Goal: Task Accomplishment & Management: Manage account settings

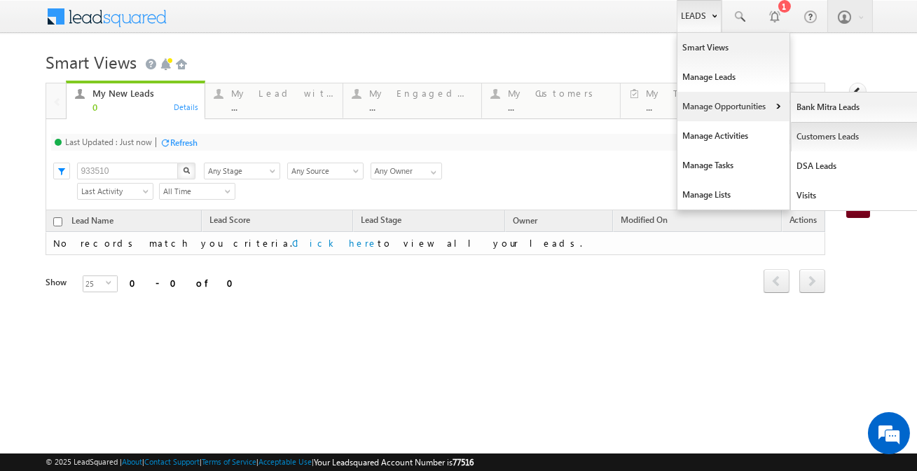
click at [858, 143] on link "Customers Leads" at bounding box center [855, 136] width 128 height 29
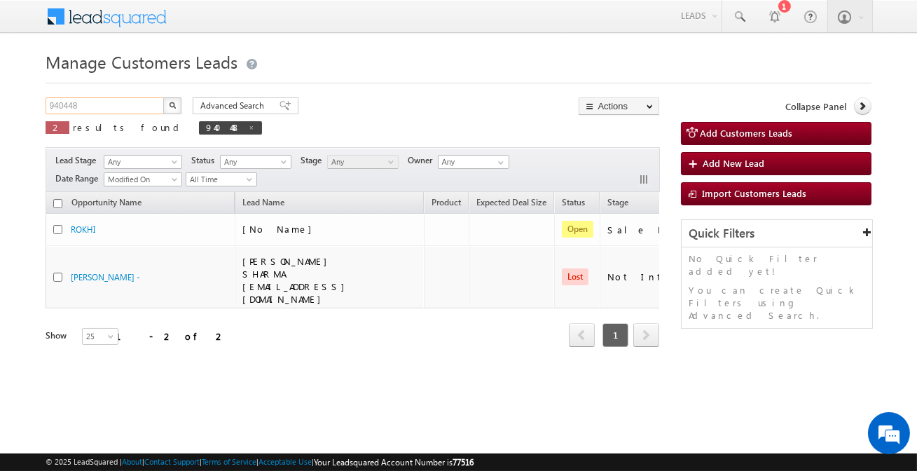
click at [98, 111] on input "940448" at bounding box center [106, 105] width 120 height 17
paste input "826731"
type input "826731"
click at [163, 97] on button "button" at bounding box center [172, 105] width 18 height 17
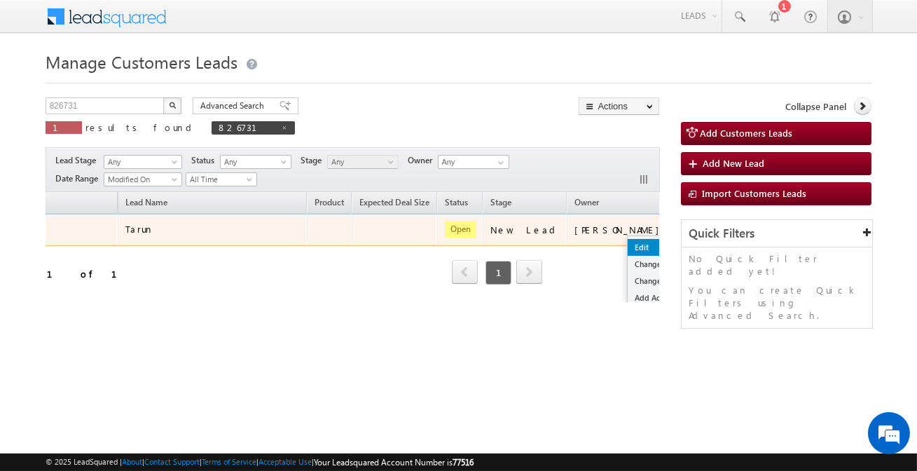
click at [628, 246] on link "Edit" at bounding box center [663, 247] width 70 height 17
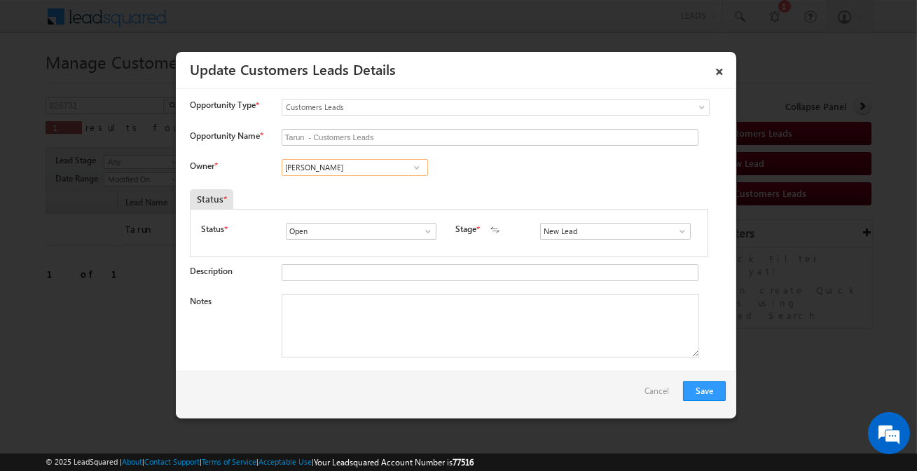
click at [333, 171] on input "[PERSON_NAME]" at bounding box center [355, 167] width 146 height 17
click at [336, 139] on input "Tarun - Customers Leads" at bounding box center [490, 137] width 417 height 17
type input "[PERSON_NAME]"
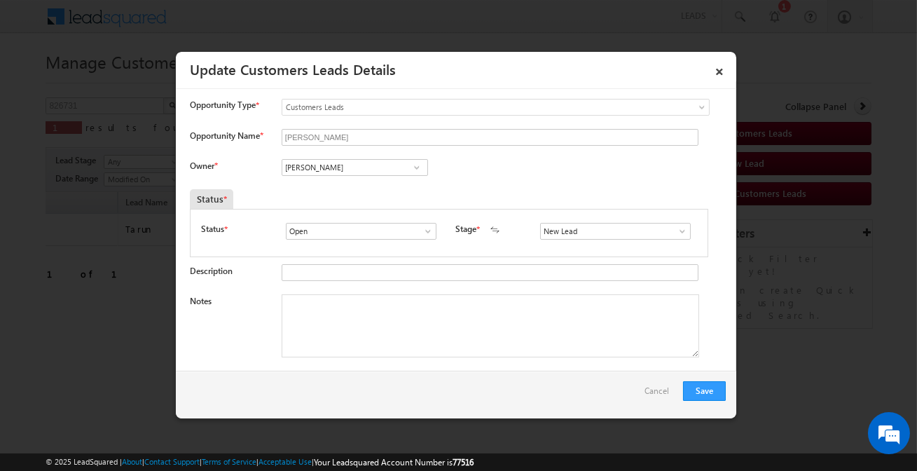
click at [408, 172] on link at bounding box center [417, 167] width 18 height 14
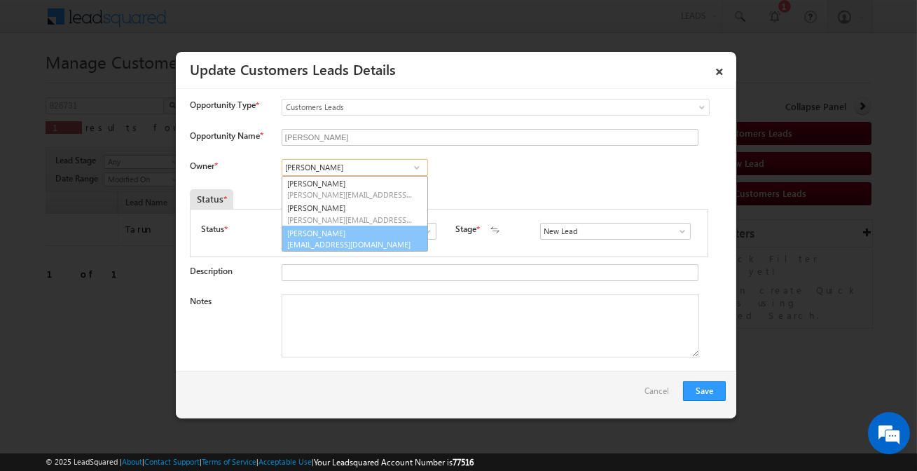
click at [347, 241] on span "[EMAIL_ADDRESS][DOMAIN_NAME]" at bounding box center [350, 244] width 126 height 11
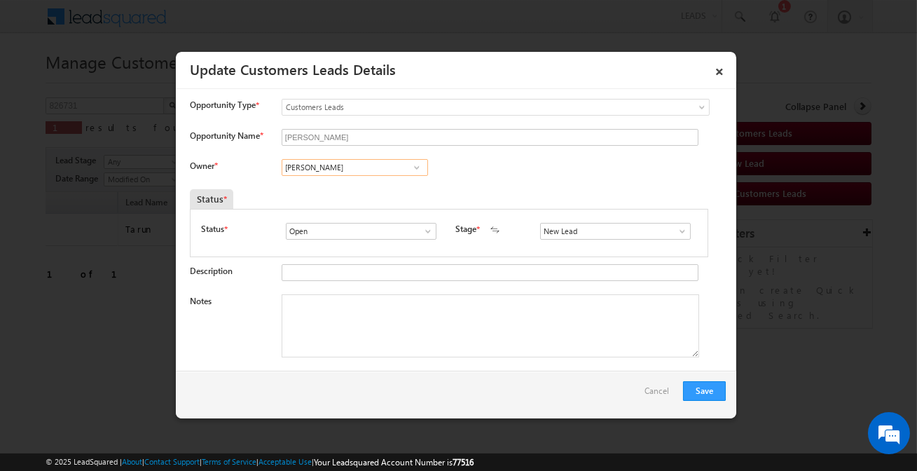
type input "[PERSON_NAME]"
click at [563, 232] on input "New Lead" at bounding box center [615, 231] width 151 height 17
click at [562, 244] on link "Sales Marked" at bounding box center [615, 248] width 150 height 16
type input "Sales Marked"
click at [398, 328] on textarea "Notes" at bounding box center [490, 325] width 417 height 63
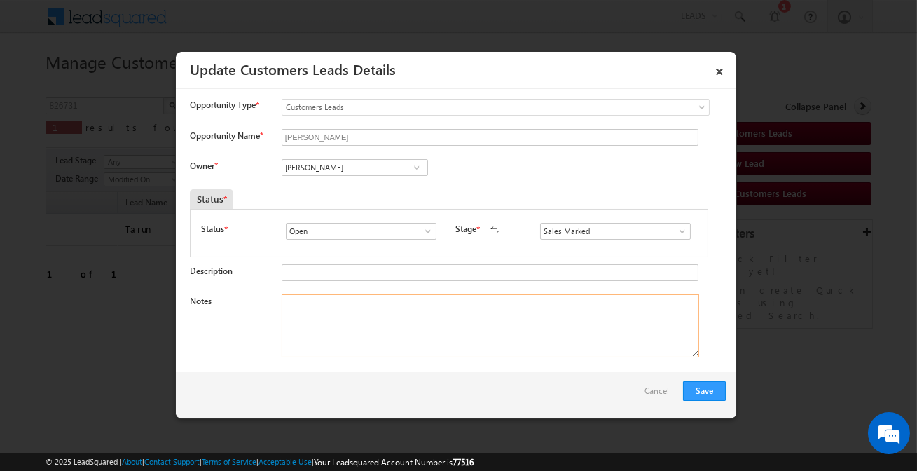
paste textarea "Customer Name [PERSON_NAME] /Customer required 2 Lakh Required Address-[GEOGRAP…"
type textarea "Customer Name [PERSON_NAME] /Customer required 2 Lakh Required Address-[GEOGRAP…"
click at [692, 387] on button "Save" at bounding box center [704, 391] width 43 height 20
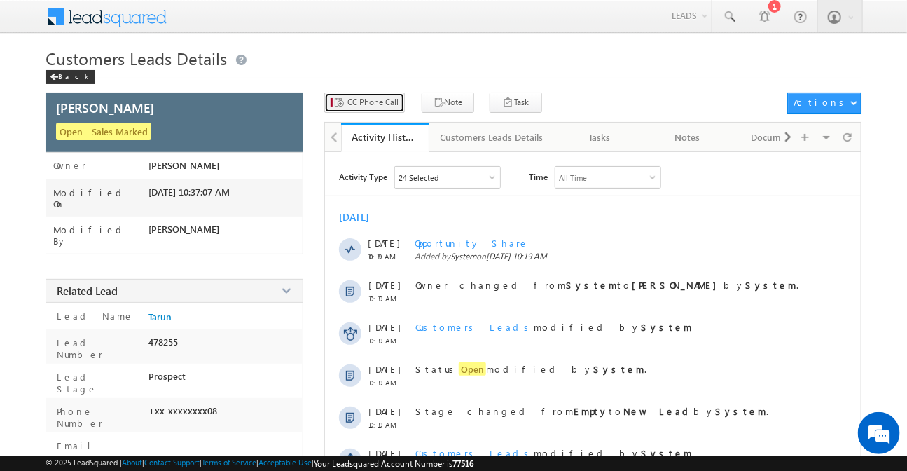
click at [395, 112] on button "CC Phone Call" at bounding box center [364, 102] width 81 height 20
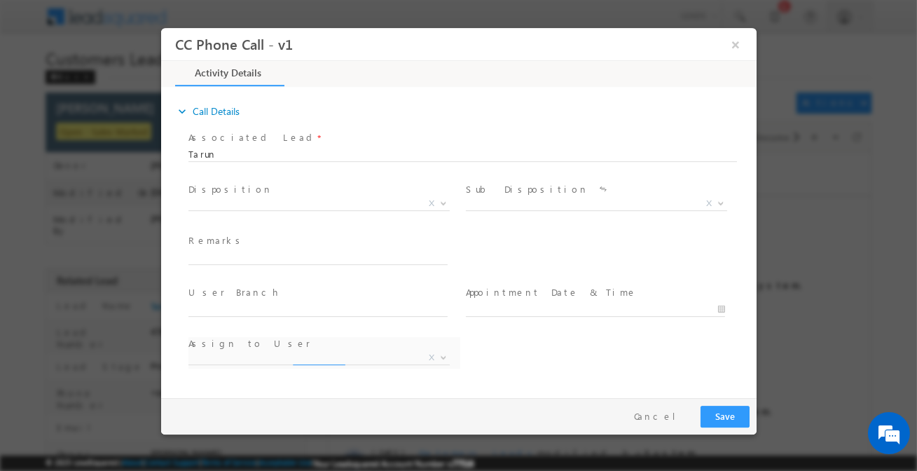
select select "[EMAIL_ADDRESS][DOMAIN_NAME]"
click at [319, 158] on div at bounding box center [462, 153] width 548 height 12
click at [312, 210] on span "X" at bounding box center [318, 207] width 261 height 14
click at [314, 211] on span "X" at bounding box center [318, 207] width 261 height 14
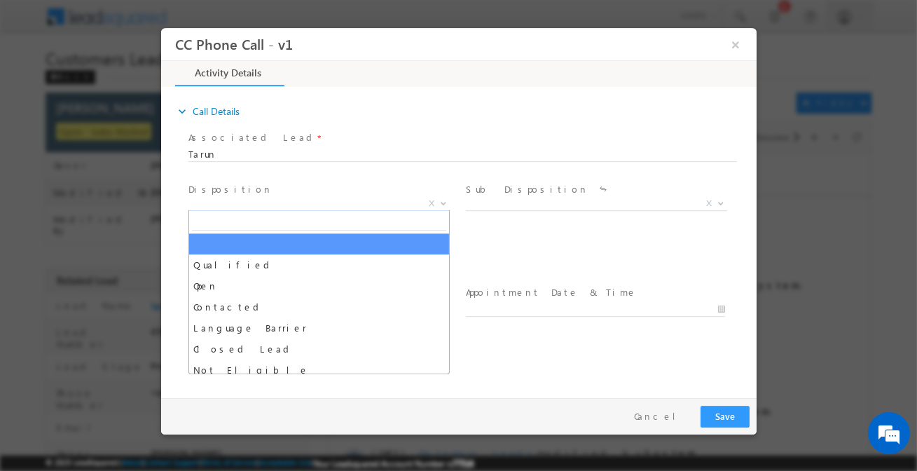
click at [325, 205] on span "X" at bounding box center [318, 204] width 261 height 14
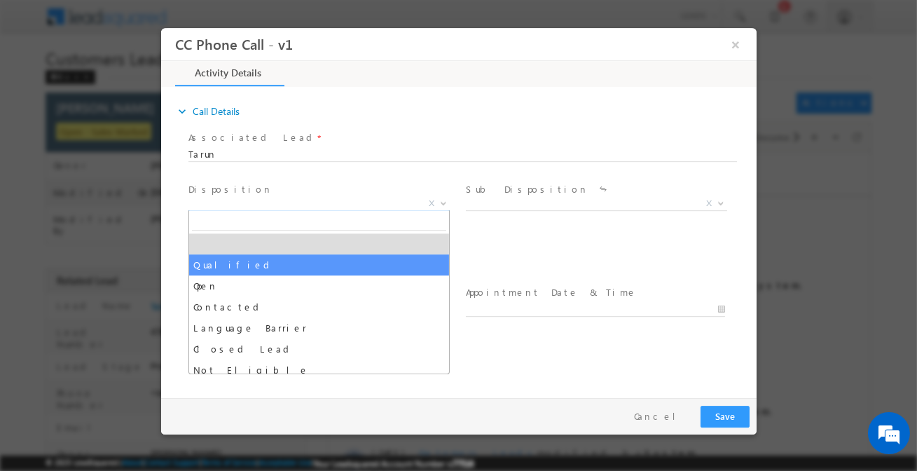
select select "Qualified"
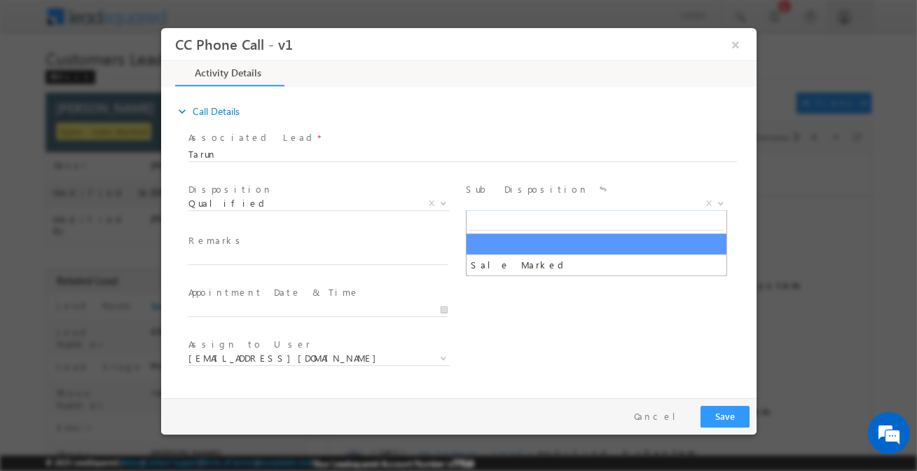
click at [481, 205] on span "X" at bounding box center [595, 204] width 261 height 14
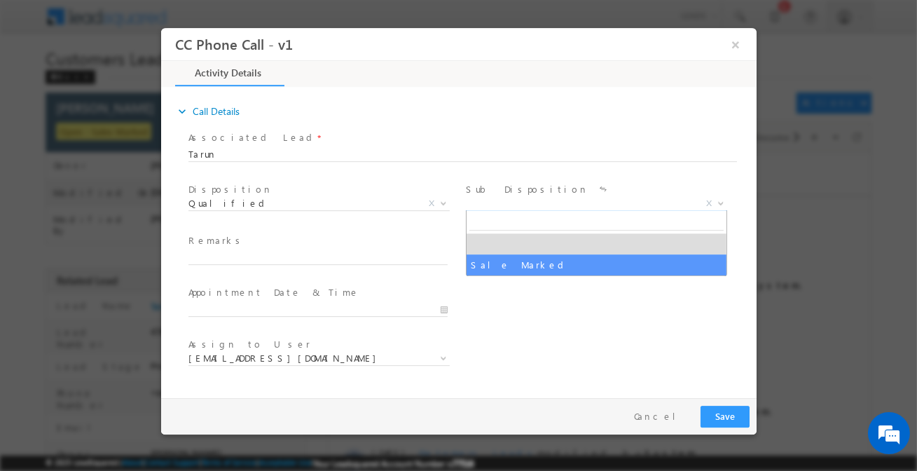
select select "Sale Marked"
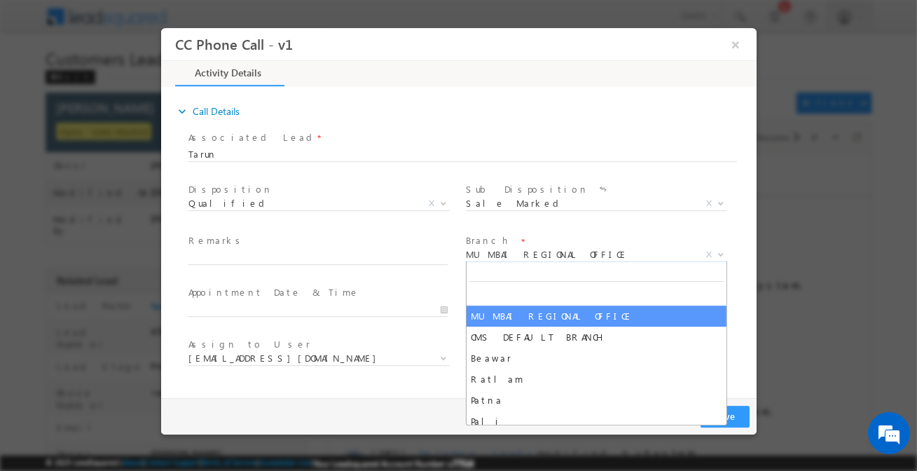
click at [514, 254] on span "MUMBAI REGIONAL OFFICE" at bounding box center [579, 254] width 228 height 13
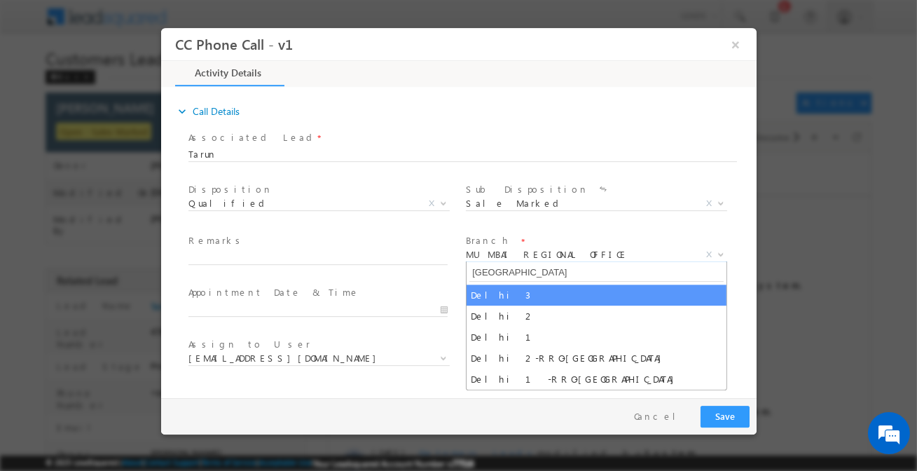
type input "[GEOGRAPHIC_DATA]"
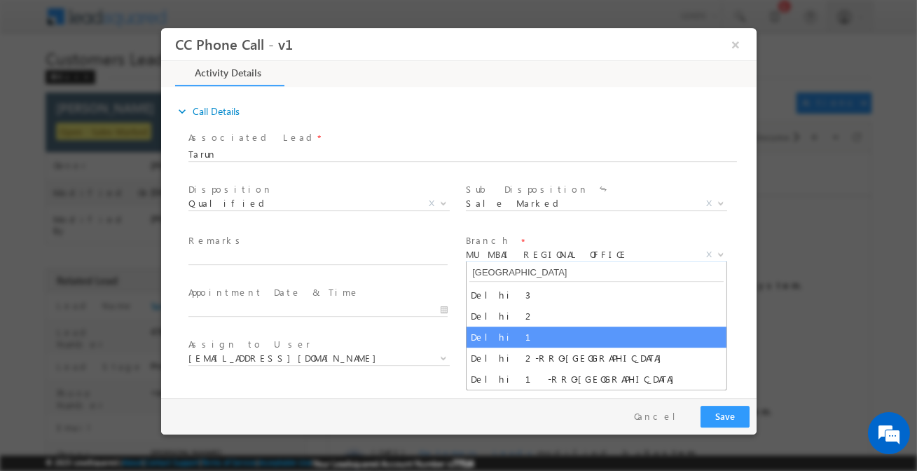
drag, startPoint x: 503, startPoint y: 301, endPoint x: 503, endPoint y: 336, distance: 34.3
select select "Delhi 1"
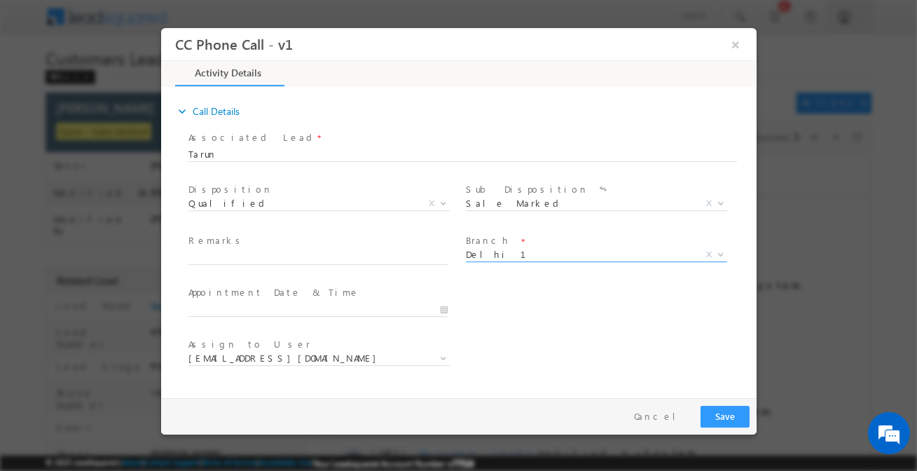
click at [503, 336] on div "Assign to User * [EMAIL_ADDRESS][DOMAIN_NAME] [EMAIL_ADDRESS][DOMAIN_NAME]" at bounding box center [470, 360] width 571 height 52
click at [290, 261] on input "text" at bounding box center [317, 258] width 259 height 14
paste input "Customer Name [PERSON_NAME] /Customer required 2 Lakh Required Address-[GEOGRAP…"
type input "Customer Name [PERSON_NAME] /Customer required 2 Lakh Required Address-[GEOGRAP…"
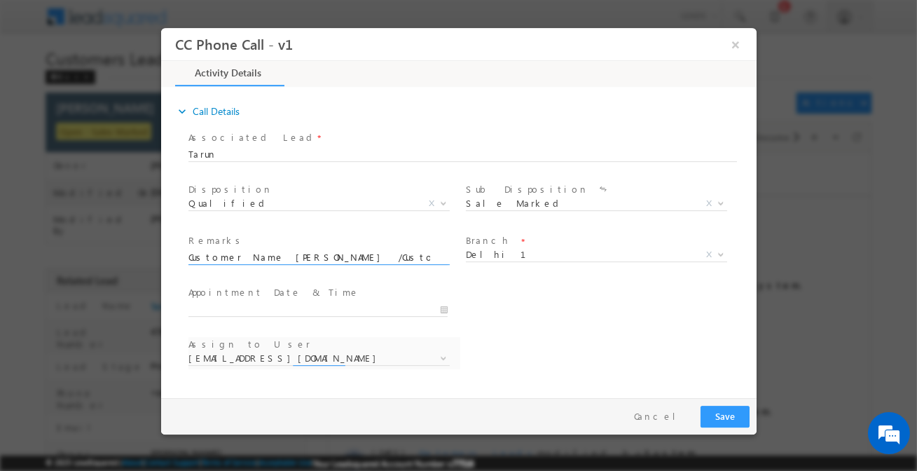
scroll to position [0, 342]
select select "[EMAIL_ADDRESS][DOMAIN_NAME]"
type input "Customer Name [PERSON_NAME] /Customer required 2 Lakh Required Address-[GEOGRAP…"
click at [738, 420] on button "Save" at bounding box center [724, 417] width 49 height 22
